Goal: Task Accomplishment & Management: Use online tool/utility

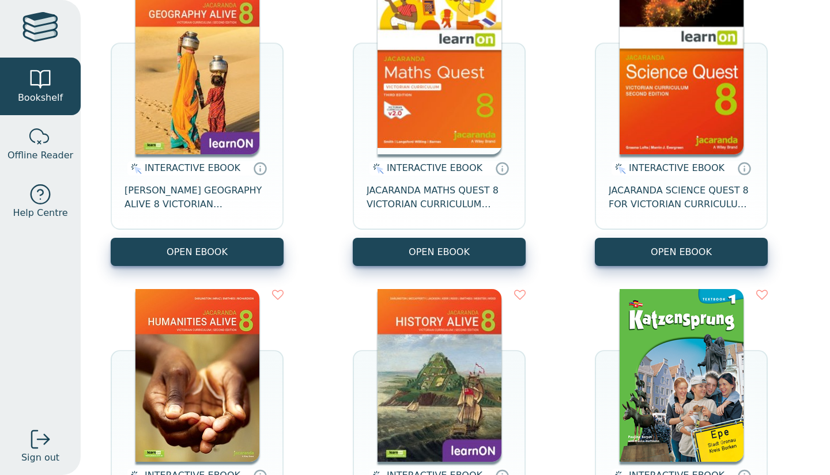
scroll to position [183, 0]
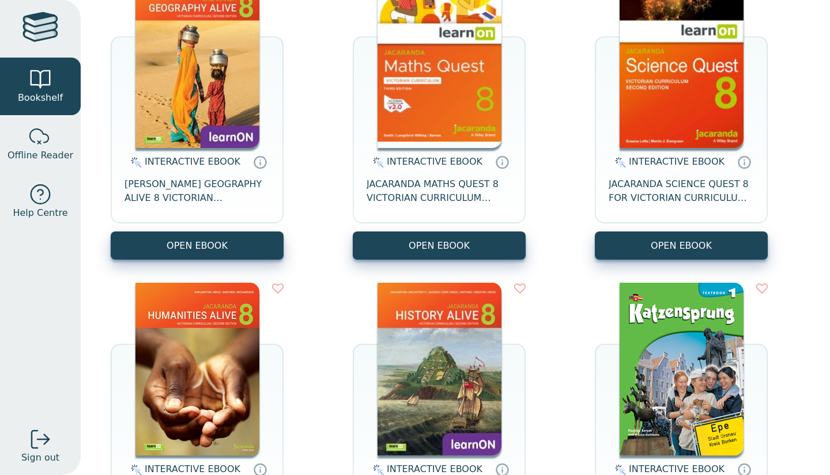
click at [256, 263] on div "INTERACTIVE EBOOK JACARANDA GEOGRAPHY ALIVE 8 VICTORIAN CURRICULUM LEARNON EBOO…" at bounding box center [455, 271] width 712 height 615
click at [289, 340] on div "INTERACTIVE EBOOK JACARANDA GEOGRAPHY ALIVE 8 VICTORIAN CURRICULUM LEARNON EBOO…" at bounding box center [455, 271] width 712 height 615
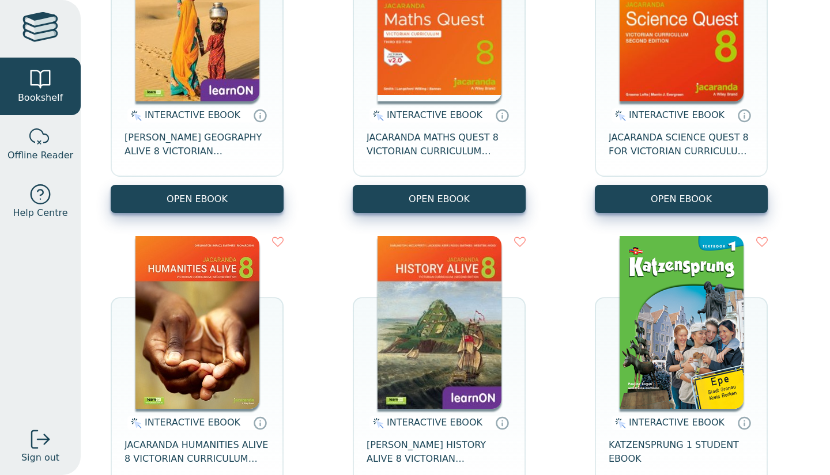
scroll to position [222, 0]
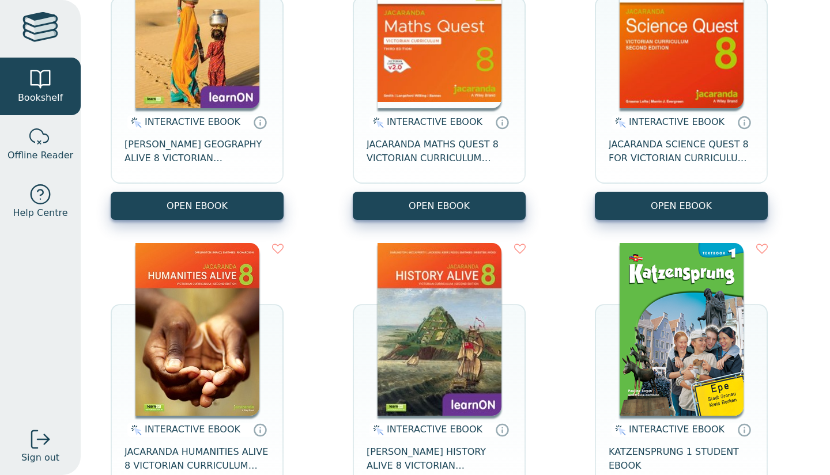
click at [289, 340] on div "INTERACTIVE EBOOK JACARANDA GEOGRAPHY ALIVE 8 VICTORIAN CURRICULUM LEARNON EBOO…" at bounding box center [455, 231] width 712 height 615
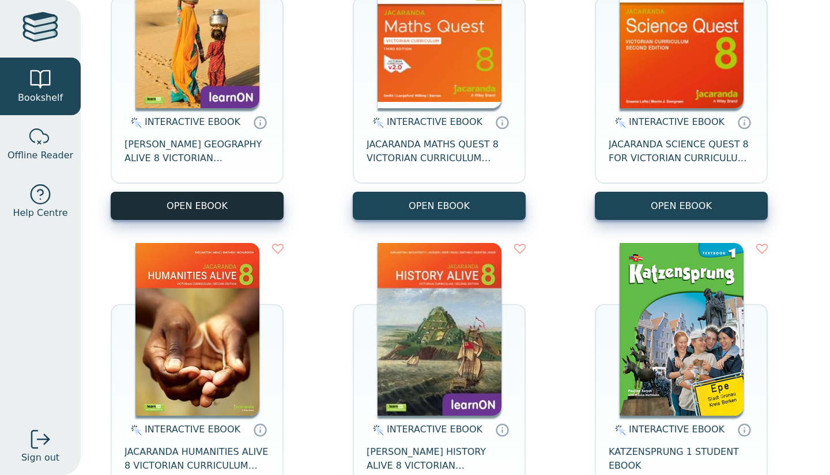
click at [195, 211] on button "OPEN EBOOK" at bounding box center [197, 206] width 173 height 28
